Goal: Task Accomplishment & Management: Manage account settings

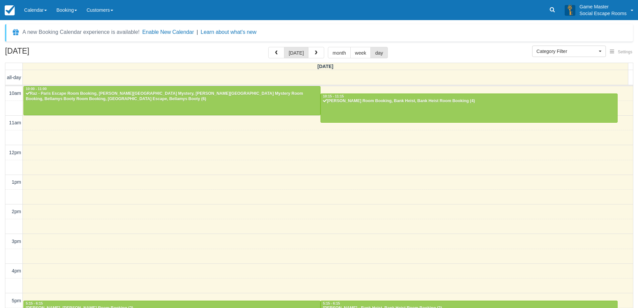
select select
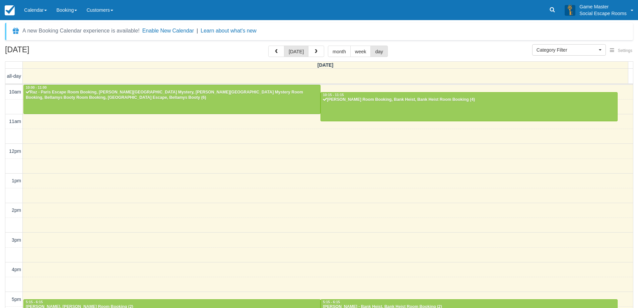
scroll to position [89, 0]
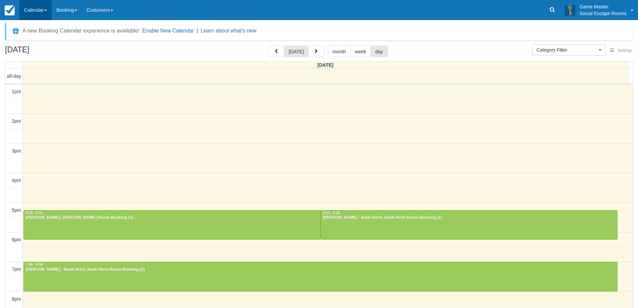
click at [33, 8] on link "Calendar" at bounding box center [35, 10] width 32 height 20
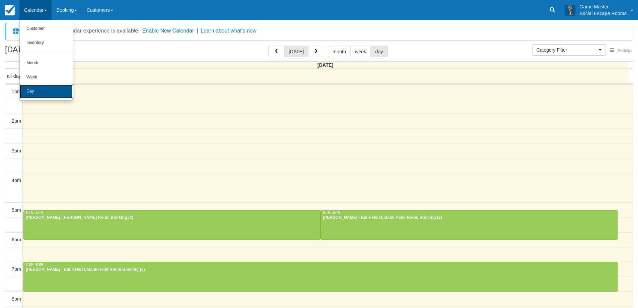
click at [35, 87] on link "Day" at bounding box center [46, 91] width 53 height 14
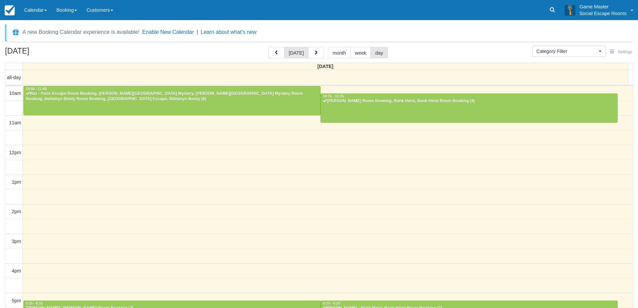
select select
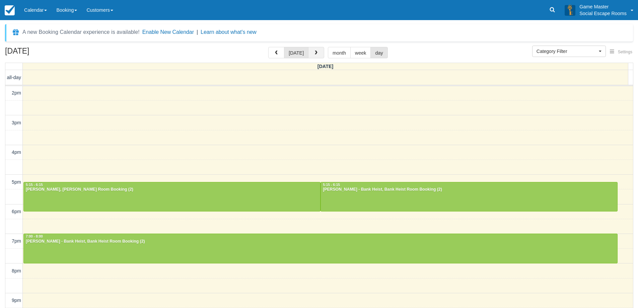
click at [318, 52] on button "button" at bounding box center [316, 52] width 16 height 11
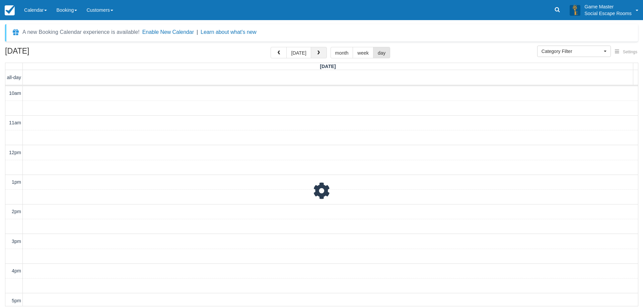
scroll to position [119, 0]
click at [318, 52] on span "button" at bounding box center [318, 53] width 5 height 5
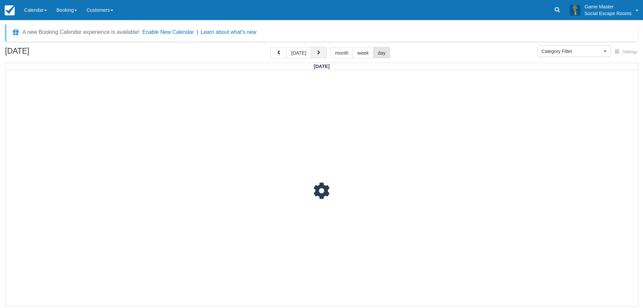
click at [318, 52] on span "button" at bounding box center [318, 53] width 5 height 5
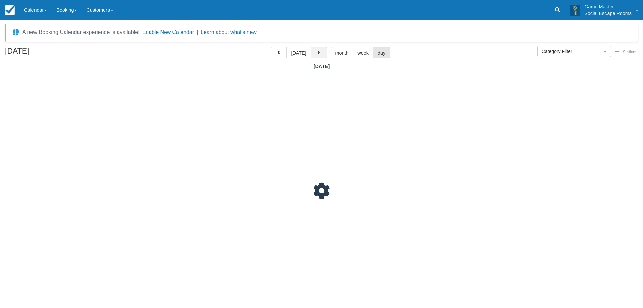
click at [318, 52] on span "button" at bounding box center [318, 53] width 5 height 5
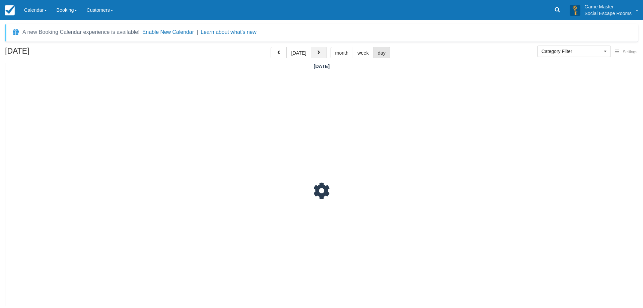
click at [318, 52] on span "button" at bounding box center [318, 53] width 5 height 5
click at [43, 158] on div "10am 11am 12pm 1pm 2pm 3pm 4pm 5pm 6pm 7pm 8pm 9pm 10pm 3:00 - 3:30 11:45 - 12:…" at bounding box center [321, 188] width 632 height 370
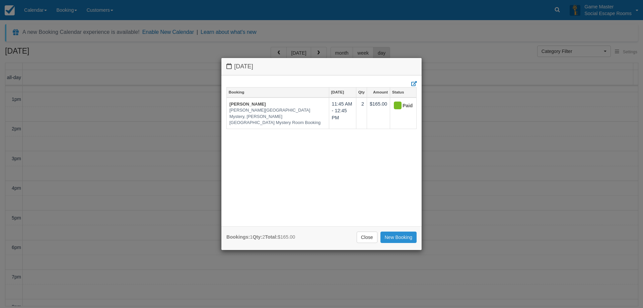
click at [392, 236] on link "New Booking" at bounding box center [398, 236] width 36 height 11
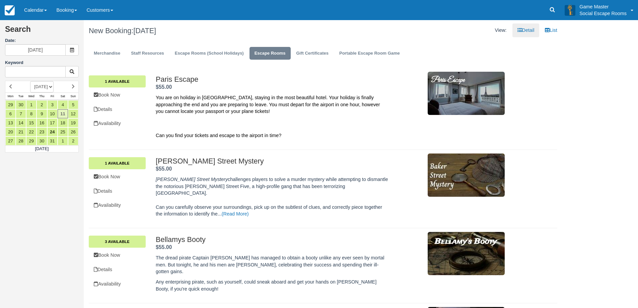
drag, startPoint x: 155, startPoint y: 80, endPoint x: 243, endPoint y: 120, distance: 96.6
click at [243, 120] on div "Paris Escape . $55.00 . You are on holiday in Paris, staying in the most beauti…" at bounding box center [330, 108] width 359 height 67
click at [243, 120] on p "Can you find your tickets and escape to the airport in time?" at bounding box center [272, 128] width 232 height 21
click at [131, 77] on link "1 Available" at bounding box center [117, 81] width 57 height 12
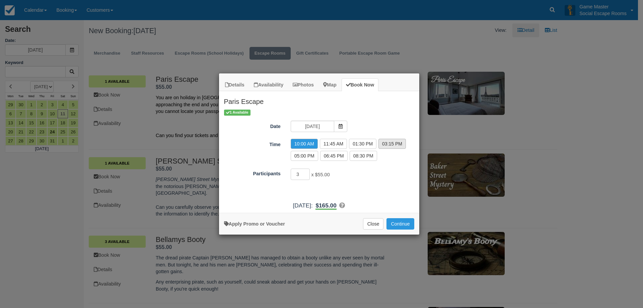
click at [398, 144] on label "03:15 PM" at bounding box center [391, 144] width 27 height 10
radio input "true"
type input "4"
click at [307, 173] on input "4" at bounding box center [300, 173] width 19 height 11
click at [399, 223] on button "Continue" at bounding box center [399, 223] width 27 height 11
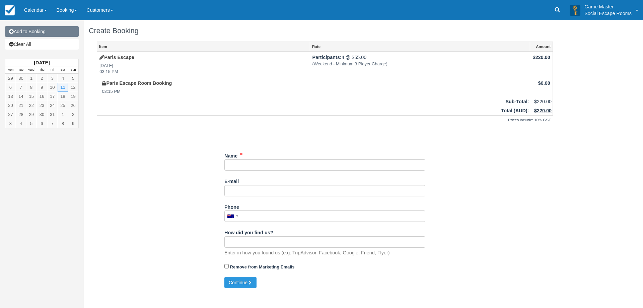
click at [60, 33] on link "Add to Booking" at bounding box center [42, 31] width 74 height 11
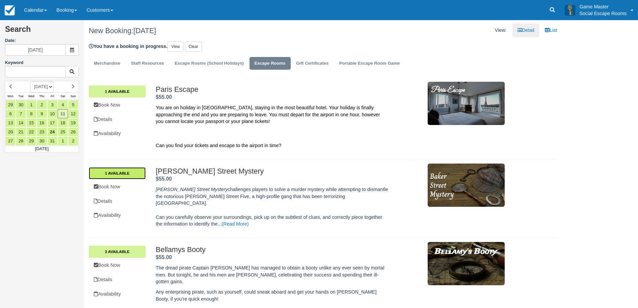
click at [125, 174] on link "1 Available" at bounding box center [117, 173] width 57 height 12
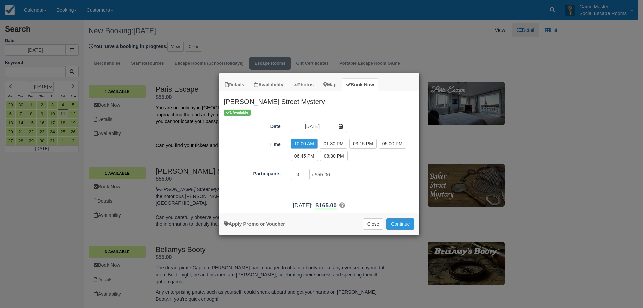
click at [362, 167] on div "1 Available Date 11/10/2025 Time 10:00 AM 11:45 AM 01:30 PM 03:15 PM 05:00 PM 0…" at bounding box center [319, 153] width 200 height 89
click at [366, 145] on label "03:15 PM" at bounding box center [362, 144] width 27 height 10
radio input "true"
click at [314, 183] on div "1 Available Date 11/10/2025 Time 10:00 AM 11:45 AM 01:30 PM 03:15 PM 05:00 PM 0…" at bounding box center [319, 153] width 200 height 89
click at [307, 172] on input "4" at bounding box center [300, 173] width 19 height 11
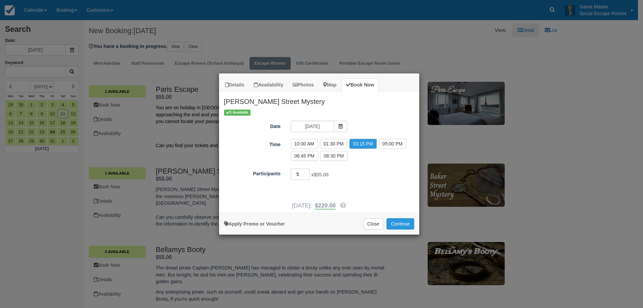
type input "5"
click at [307, 172] on input "5" at bounding box center [300, 173] width 19 height 11
click at [407, 221] on button "Continue" at bounding box center [399, 223] width 27 height 11
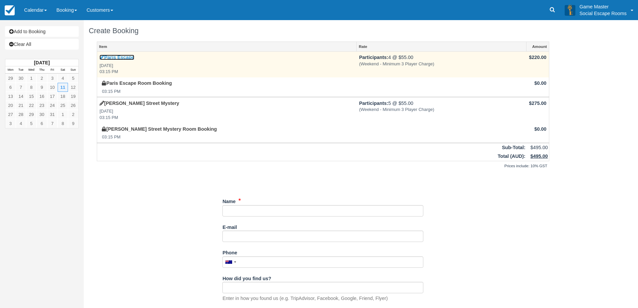
click at [102, 58] on icon at bounding box center [101, 57] width 5 height 5
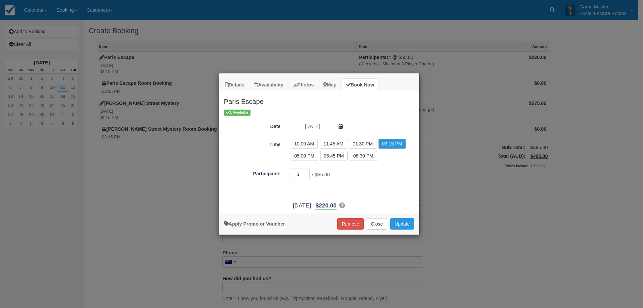
click at [307, 172] on input "5" at bounding box center [300, 173] width 19 height 11
click at [307, 172] on input "6" at bounding box center [300, 173] width 19 height 11
type input "5"
click at [308, 177] on input "5" at bounding box center [300, 173] width 19 height 11
click at [404, 225] on button "Update" at bounding box center [402, 223] width 24 height 11
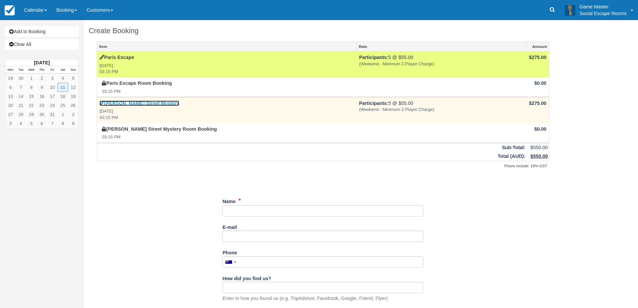
click at [100, 103] on icon at bounding box center [101, 103] width 5 height 5
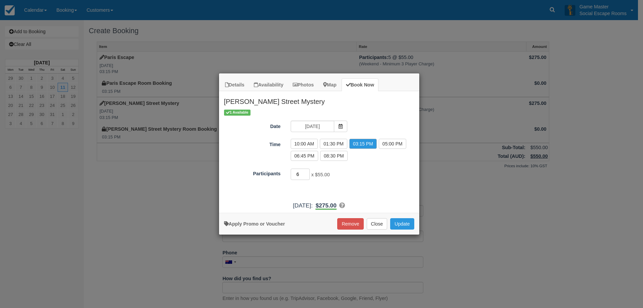
type input "6"
click at [308, 172] on input "6" at bounding box center [300, 173] width 19 height 11
click at [404, 225] on button "Update" at bounding box center [402, 223] width 24 height 11
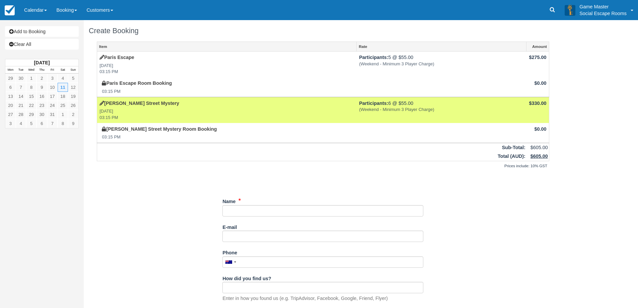
click at [160, 207] on div "Item Rate Amount Paris Escape Sat Oct 11, 2025 03:15 PM Participants: 5 @ $55.0…" at bounding box center [323, 182] width 468 height 281
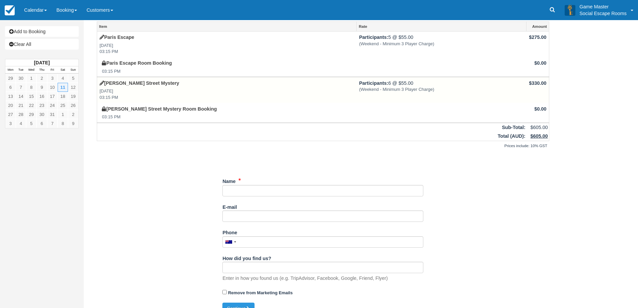
scroll to position [31, 0]
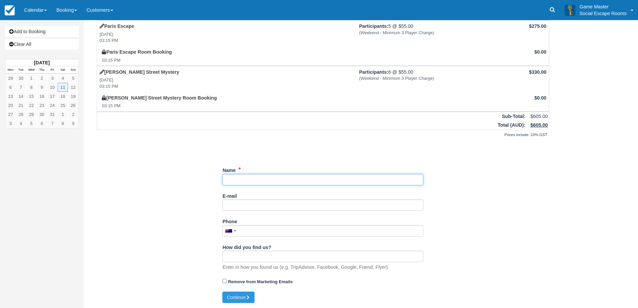
click at [332, 179] on input "Name" at bounding box center [322, 179] width 201 height 11
click at [189, 148] on div "Unsaved Changes" at bounding box center [323, 150] width 452 height 16
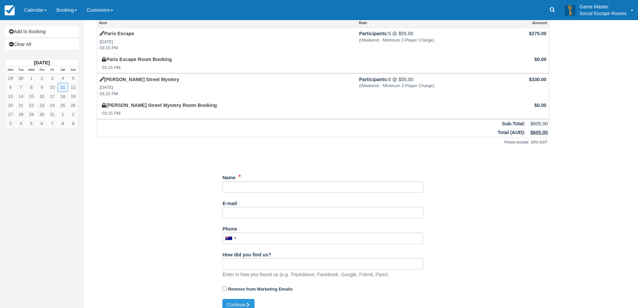
scroll to position [0, 0]
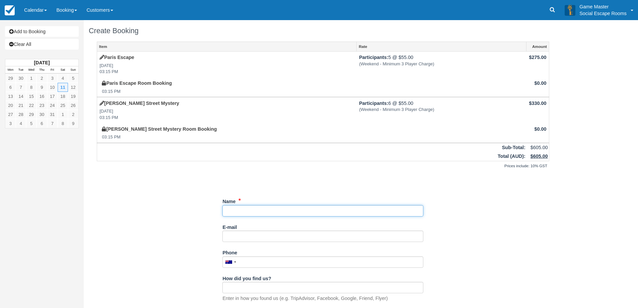
click at [243, 210] on input "Name" at bounding box center [322, 210] width 201 height 11
type input "Fedderico"
click at [202, 220] on div "Item Rate Amount Paris Escape Sat Oct 11, 2025 03:15 PM Participants: 5 @ $55.0…" at bounding box center [323, 182] width 468 height 281
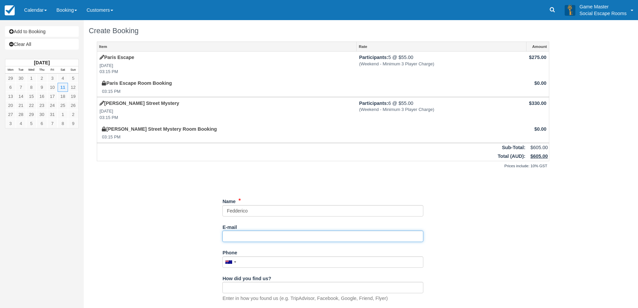
click at [272, 235] on input "E-mail" at bounding box center [322, 235] width 201 height 11
type input "[EMAIL_ADDRESS][DOMAIN_NAME]"
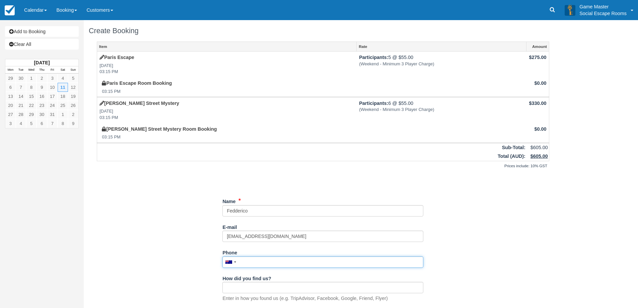
click at [275, 260] on input "Phone" at bounding box center [322, 261] width 201 height 11
click at [140, 177] on div "Unsaved Changes" at bounding box center [323, 181] width 452 height 16
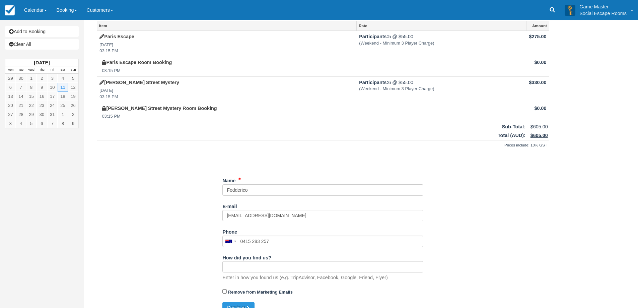
scroll to position [31, 0]
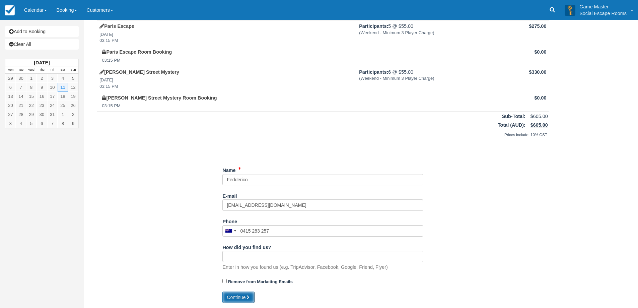
click at [233, 296] on button "Continue" at bounding box center [238, 296] width 32 height 11
type input "[PHONE_NUMBER]"
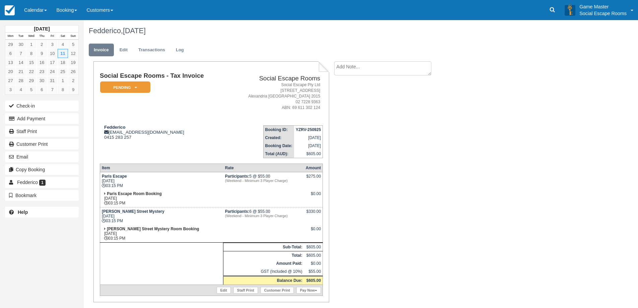
scroll to position [19, 0]
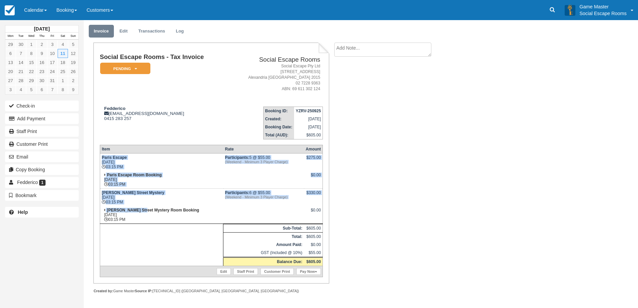
drag, startPoint x: 101, startPoint y: 159, endPoint x: 145, endPoint y: 210, distance: 67.0
click at [143, 209] on tbody "Paris Escape [DATE] 03:15 PM Participants: 5 @ $55.00 (Weekend - Minimum 3 Play…" at bounding box center [211, 215] width 223 height 124
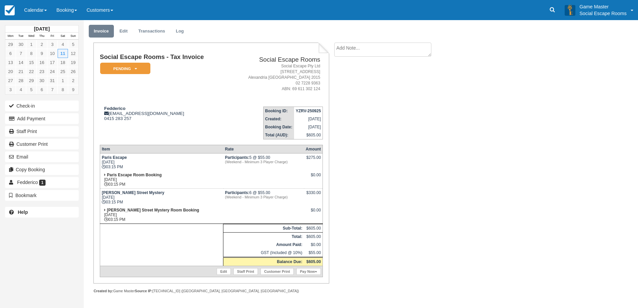
click at [145, 210] on strong "[PERSON_NAME] Street Mystery Room Booking" at bounding box center [153, 210] width 92 height 5
drag, startPoint x: 127, startPoint y: 168, endPoint x: 142, endPoint y: 189, distance: 25.8
click at [142, 189] on tbody "Paris Escape [DATE] 03:15 PM Participants: 5 @ $55.00 (Weekend - Minimum 3 Play…" at bounding box center [211, 215] width 223 height 124
click at [122, 199] on td "[PERSON_NAME] Street Mystery [DATE] 03:15 PM" at bounding box center [161, 197] width 123 height 18
drag, startPoint x: 124, startPoint y: 199, endPoint x: 130, endPoint y: 205, distance: 8.3
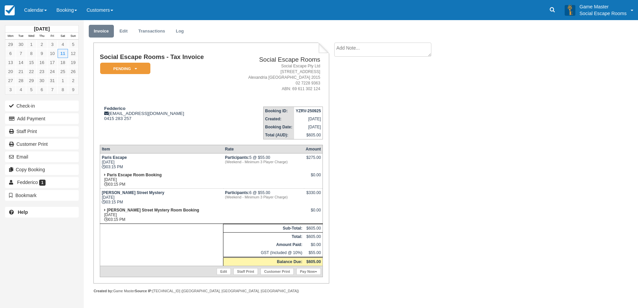
click at [130, 205] on td "[PERSON_NAME] Street Mystery [DATE] 03:15 PM" at bounding box center [161, 197] width 123 height 18
drag, startPoint x: 109, startPoint y: 167, endPoint x: 137, endPoint y: 200, distance: 43.0
click at [137, 200] on tbody "Paris Escape [DATE] 03:15 PM Participants: 5 @ $55.00 (Weekend - Minimum 3 Play…" at bounding box center [211, 215] width 223 height 124
click at [139, 203] on td "[PERSON_NAME] Street Mystery [DATE] 03:15 PM" at bounding box center [161, 197] width 123 height 18
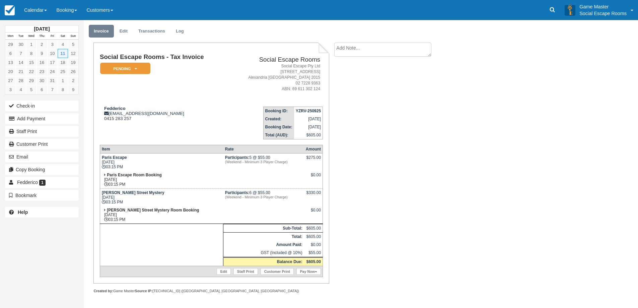
click at [353, 45] on textarea at bounding box center [382, 50] width 97 height 14
drag, startPoint x: 260, startPoint y: 196, endPoint x: 285, endPoint y: 202, distance: 25.1
click at [285, 202] on td "Participants: 6 @ $55.00 (Weekend - Minimum 3 Player Charge)" at bounding box center [263, 197] width 81 height 18
click at [364, 63] on textarea at bounding box center [382, 61] width 97 height 37
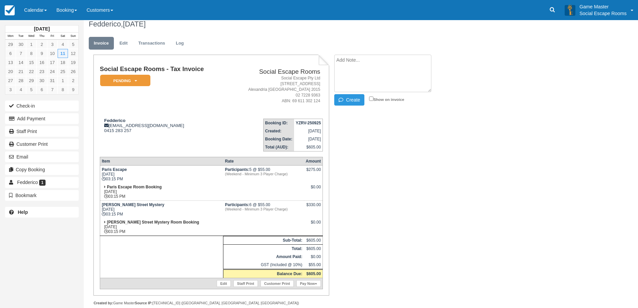
scroll to position [0, 0]
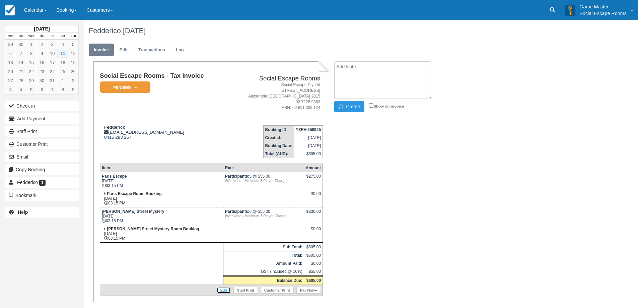
click at [221, 291] on link "Edit" at bounding box center [224, 290] width 14 height 7
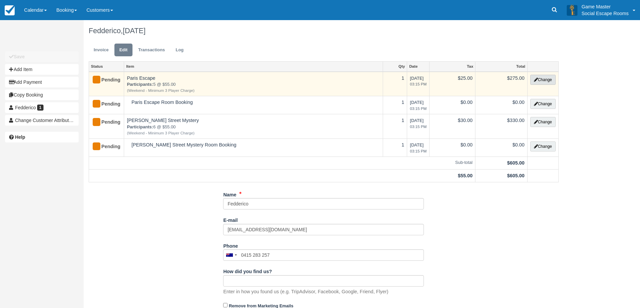
click at [538, 82] on button "Change" at bounding box center [543, 80] width 25 height 10
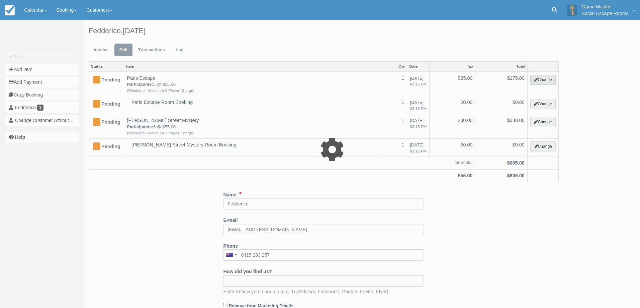
select select "2"
type input "275.00"
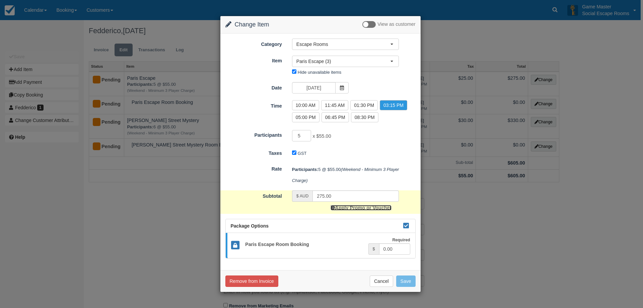
click at [343, 208] on link "Apply Promo or Voucher" at bounding box center [360, 207] width 61 height 5
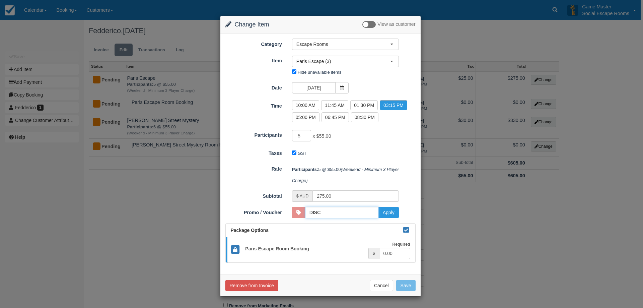
type input "DISCOUNT10"
click at [391, 215] on button "Apply" at bounding box center [388, 212] width 20 height 11
type input "225.00"
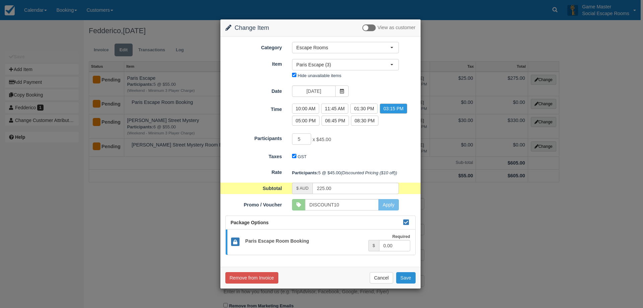
click at [411, 279] on button "Save" at bounding box center [405, 277] width 19 height 11
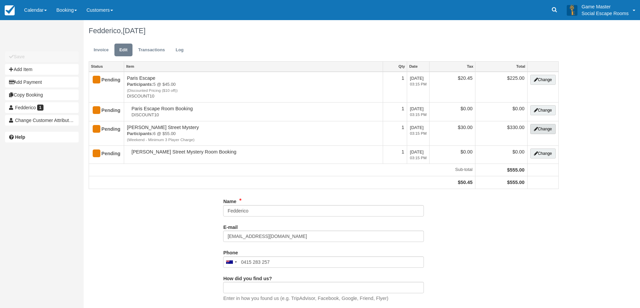
click at [547, 128] on button "Change" at bounding box center [543, 129] width 25 height 10
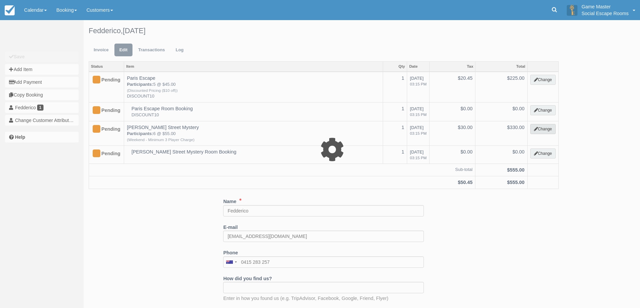
select select "2"
type input "330.00"
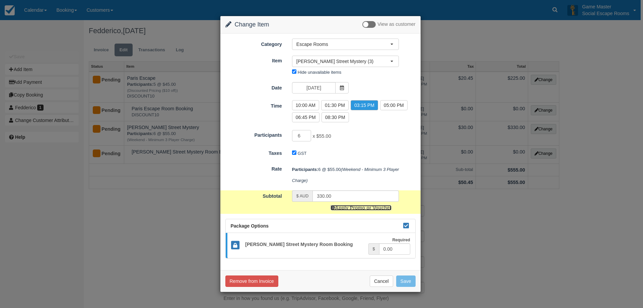
click at [345, 206] on link "Apply Promo or Voucher" at bounding box center [360, 207] width 61 height 5
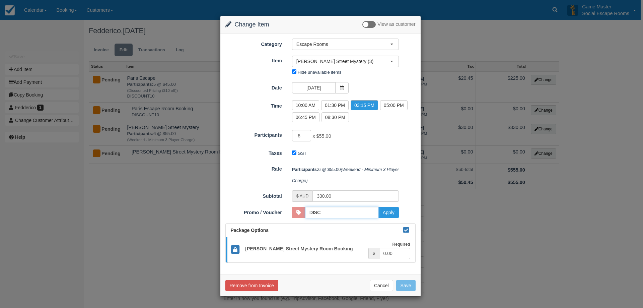
type input "DISCOUNT10"
click at [388, 211] on button "Apply" at bounding box center [388, 212] width 20 height 11
type input "270.00"
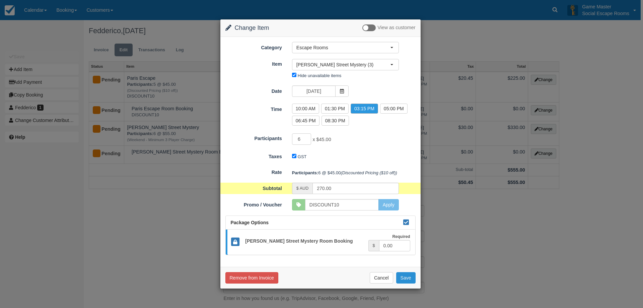
click at [407, 279] on button "Save" at bounding box center [405, 277] width 19 height 11
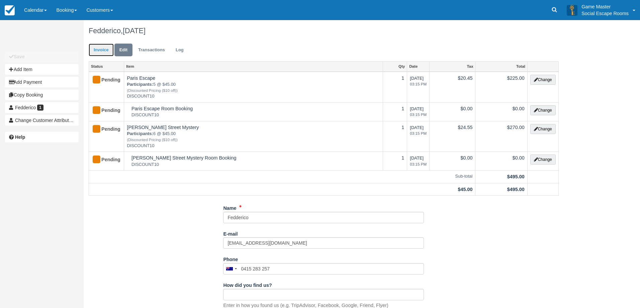
click at [107, 53] on link "Invoice" at bounding box center [101, 50] width 25 height 13
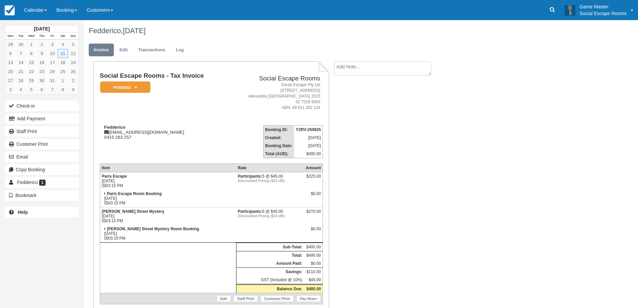
click at [357, 70] on textarea at bounding box center [382, 68] width 97 height 14
click at [336, 66] on textarea "Could be up to 16 Players" at bounding box center [382, 79] width 97 height 37
click at [428, 67] on textarea "Called to book in. Could be up to 16 Players" at bounding box center [382, 79] width 97 height 37
type textarea "Called to book in. Could be up to 16 Players for birthday party. Will call late…"
click at [348, 103] on button "Create" at bounding box center [349, 106] width 30 height 11
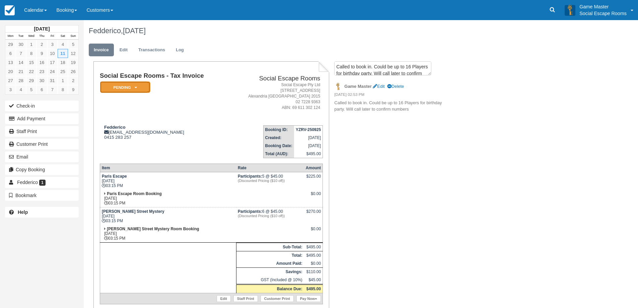
click at [144, 84] on em "Pending" at bounding box center [125, 87] width 50 height 12
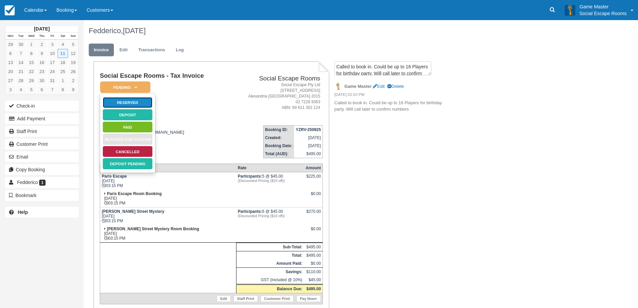
click at [143, 103] on link "Reserved" at bounding box center [127, 103] width 50 height 12
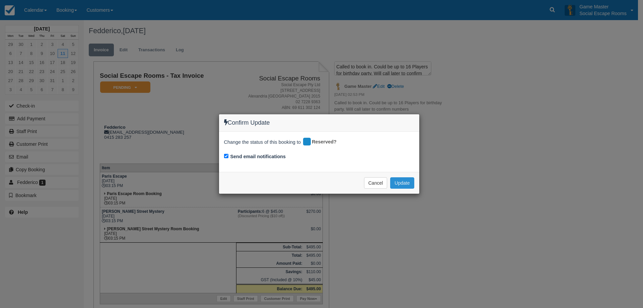
click at [408, 183] on button "Update" at bounding box center [402, 182] width 24 height 11
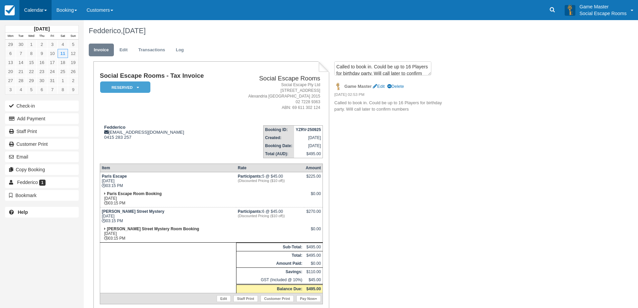
click at [39, 13] on link "Calendar" at bounding box center [35, 10] width 32 height 20
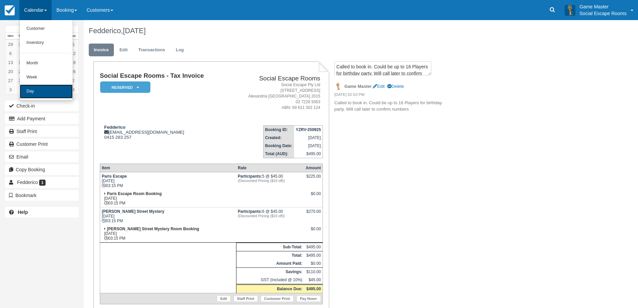
click at [48, 90] on link "Day" at bounding box center [46, 91] width 53 height 14
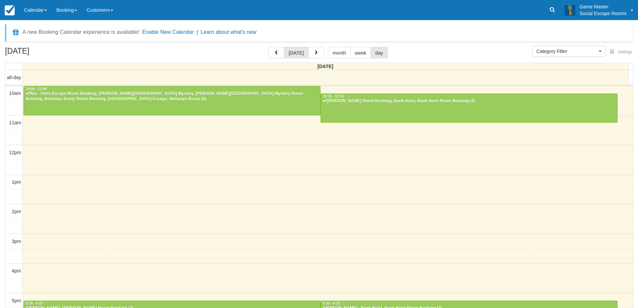
select select
